Goal: Entertainment & Leisure: Consume media (video, audio)

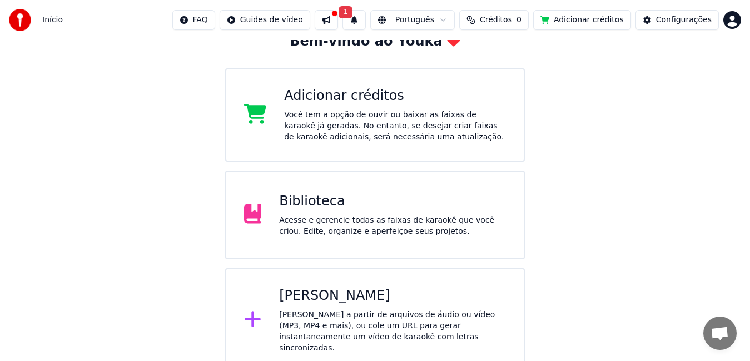
scroll to position [74, 0]
click at [308, 198] on div "Biblioteca" at bounding box center [392, 201] width 227 height 18
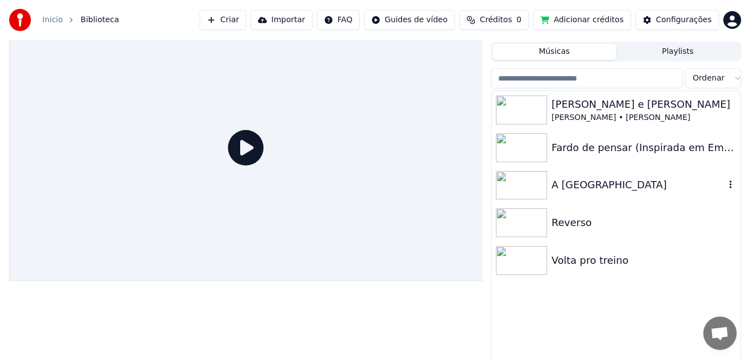
click at [517, 182] on img at bounding box center [521, 185] width 51 height 29
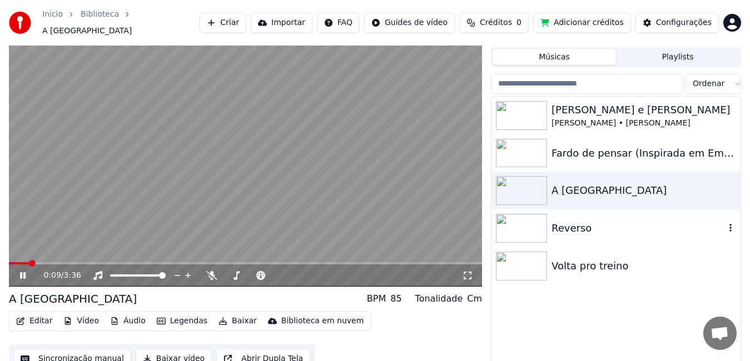
click at [537, 221] on img at bounding box center [521, 228] width 51 height 29
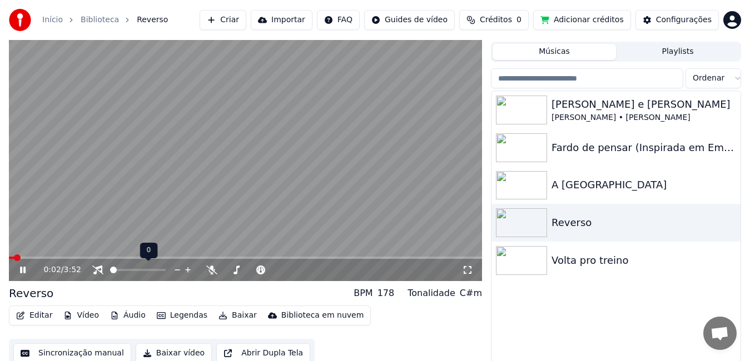
click at [110, 273] on span at bounding box center [113, 270] width 7 height 7
click at [9, 260] on span at bounding box center [12, 258] width 7 height 7
click at [25, 268] on icon at bounding box center [23, 270] width 6 height 7
click at [9, 259] on span at bounding box center [12, 258] width 7 height 7
click at [22, 268] on icon at bounding box center [22, 270] width 7 height 8
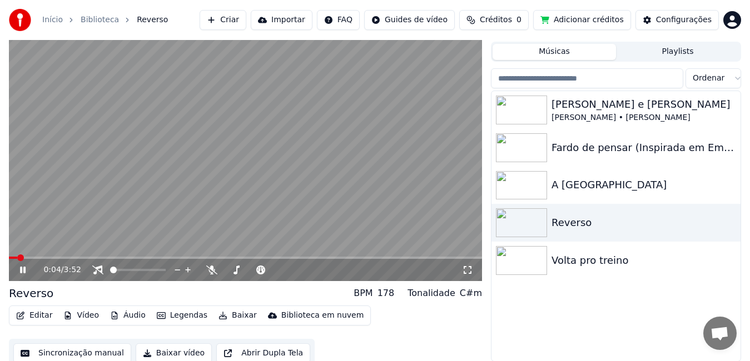
click at [23, 270] on icon at bounding box center [31, 270] width 26 height 9
click at [118, 267] on div at bounding box center [147, 270] width 89 height 11
click at [114, 270] on span at bounding box center [117, 270] width 7 height 7
click at [21, 272] on icon at bounding box center [22, 270] width 7 height 8
click at [116, 270] on span at bounding box center [117, 270] width 7 height 7
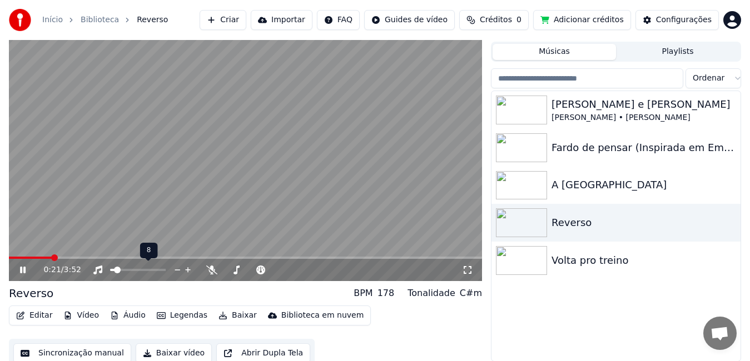
click at [115, 270] on span at bounding box center [117, 270] width 7 height 7
click at [20, 271] on icon at bounding box center [23, 270] width 6 height 7
click at [9, 258] on span at bounding box center [12, 258] width 7 height 7
click at [23, 270] on icon at bounding box center [22, 270] width 7 height 8
click at [23, 270] on icon at bounding box center [31, 270] width 26 height 9
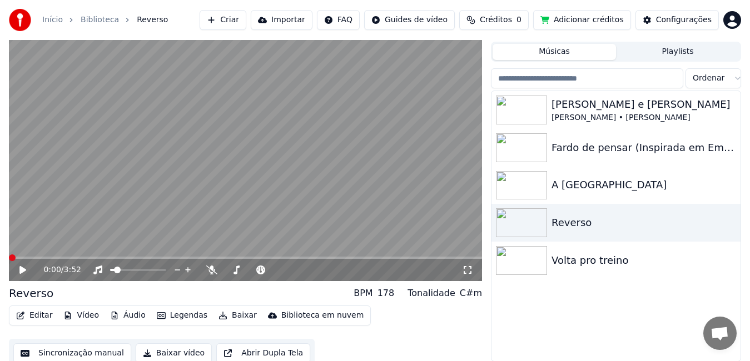
click at [9, 257] on span at bounding box center [12, 258] width 7 height 7
click at [24, 270] on icon at bounding box center [22, 270] width 7 height 8
click at [122, 269] on span at bounding box center [138, 270] width 56 height 2
click at [185, 142] on video at bounding box center [245, 148] width 473 height 266
click at [525, 175] on img at bounding box center [521, 185] width 51 height 29
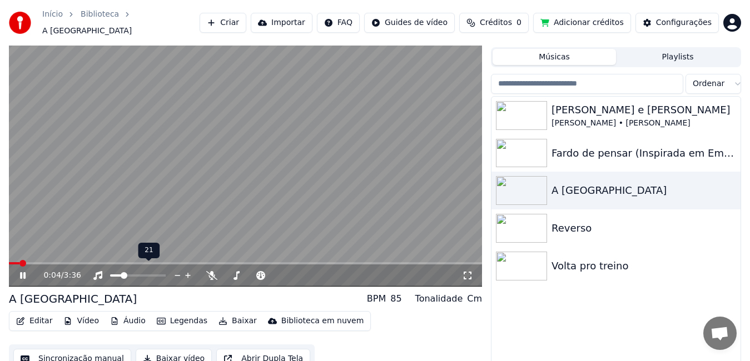
click at [116, 270] on div at bounding box center [147, 275] width 89 height 11
click at [301, 154] on video at bounding box center [245, 154] width 473 height 266
